Goal: Task Accomplishment & Management: Manage account settings

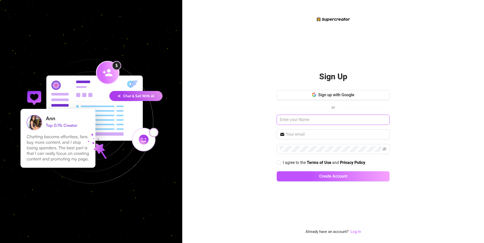
click at [334, 118] on input "text" at bounding box center [332, 120] width 113 height 10
click at [356, 232] on link "Log In" at bounding box center [355, 232] width 10 height 5
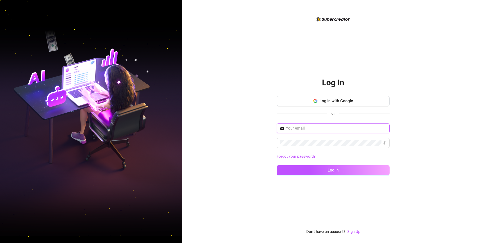
click at [308, 129] on input "text" at bounding box center [336, 128] width 101 height 6
type input "david.warford@gmail.com"
click at [245, 136] on div "Log In Log in with Google or david.warford@gmail.com Forgot your password? Log …" at bounding box center [333, 121] width 302 height 243
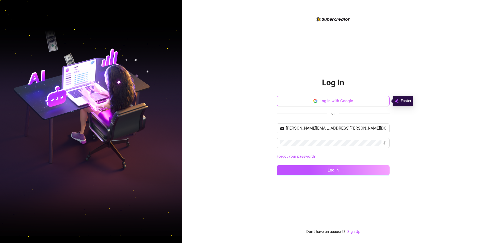
click at [341, 99] on span "Log in with Google" at bounding box center [336, 101] width 34 height 5
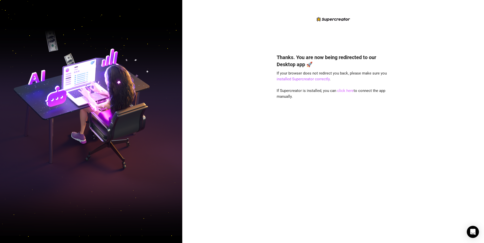
click at [340, 89] on link "click here" at bounding box center [345, 91] width 16 height 5
click at [343, 90] on link "click here" at bounding box center [345, 91] width 16 height 5
